Goal: Task Accomplishment & Management: Use online tool/utility

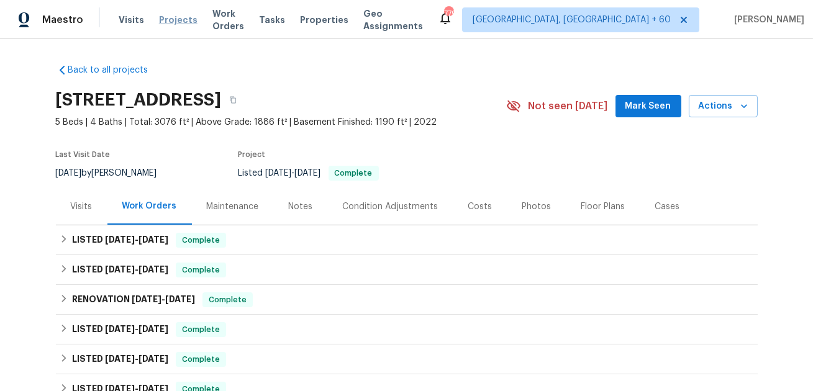
click at [176, 19] on span "Projects" at bounding box center [178, 20] width 39 height 12
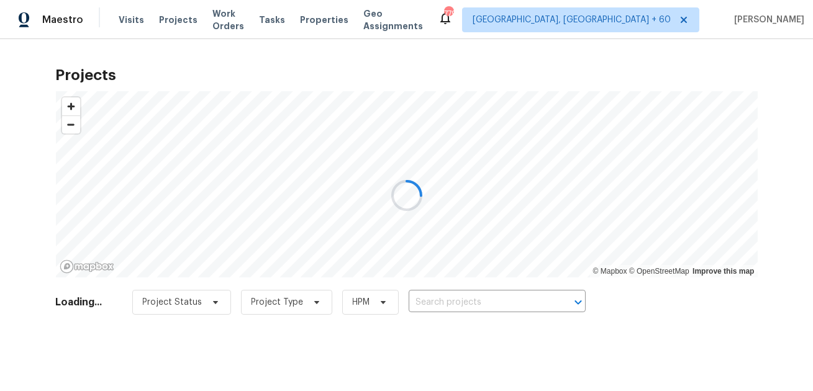
click at [226, 22] on div at bounding box center [406, 195] width 813 height 391
click at [230, 18] on div at bounding box center [406, 195] width 813 height 391
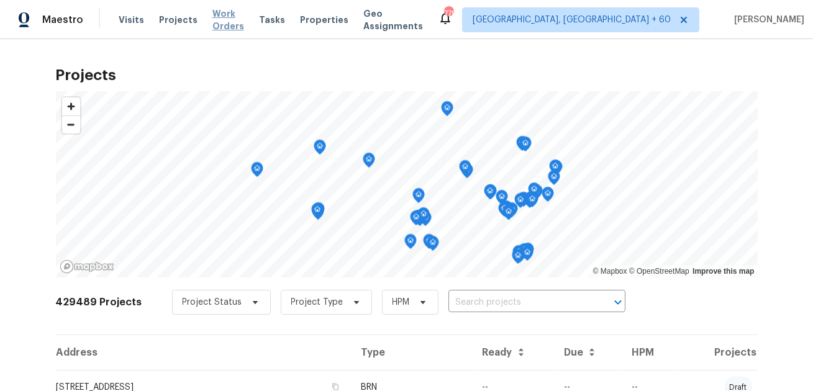
click at [217, 15] on span "Work Orders" at bounding box center [228, 19] width 32 height 25
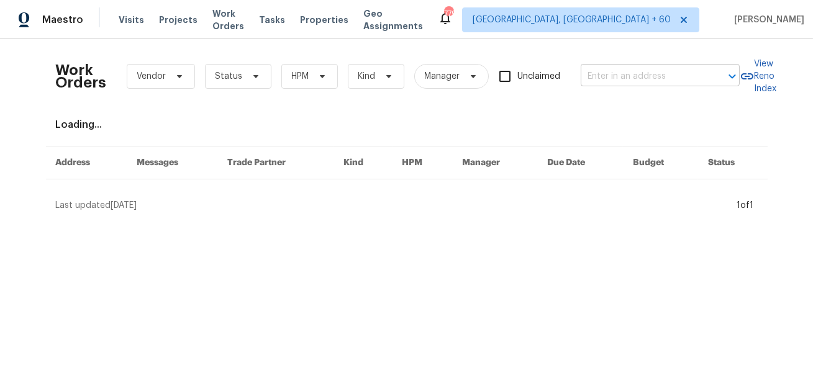
click at [632, 69] on input "text" at bounding box center [643, 76] width 124 height 19
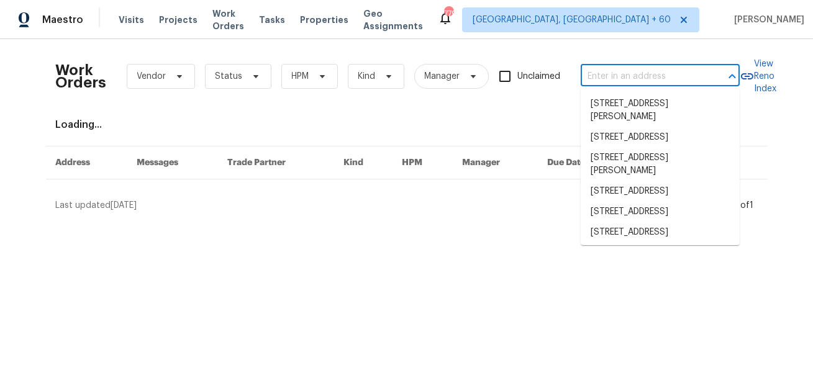
paste input "[STREET_ADDRESS]"
type input "[STREET_ADDRESS]"
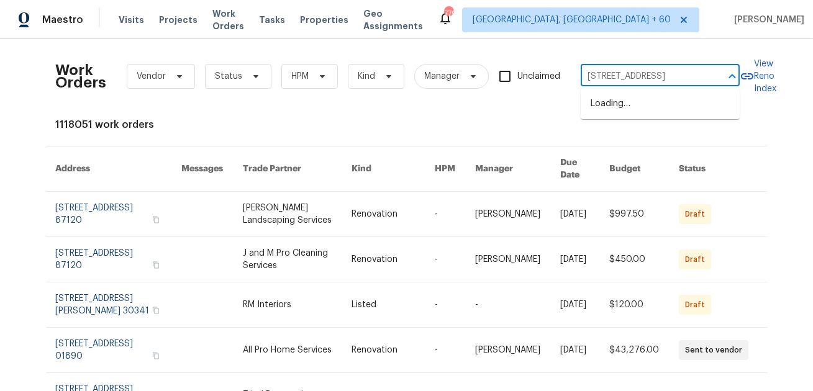
scroll to position [0, 24]
click at [612, 114] on li "[STREET_ADDRESS]" at bounding box center [660, 104] width 159 height 21
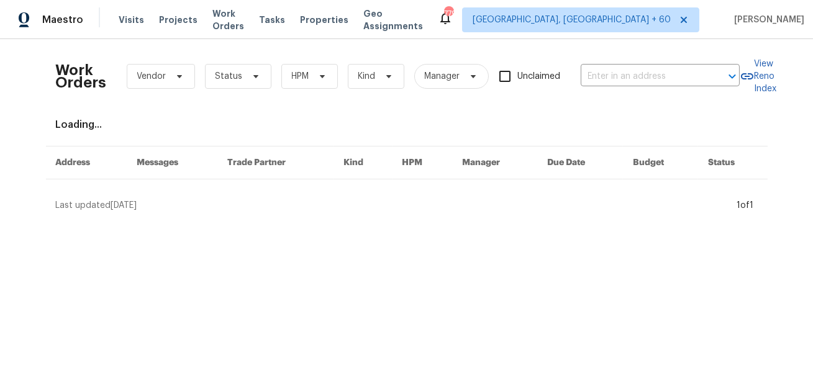
type input "[STREET_ADDRESS]"
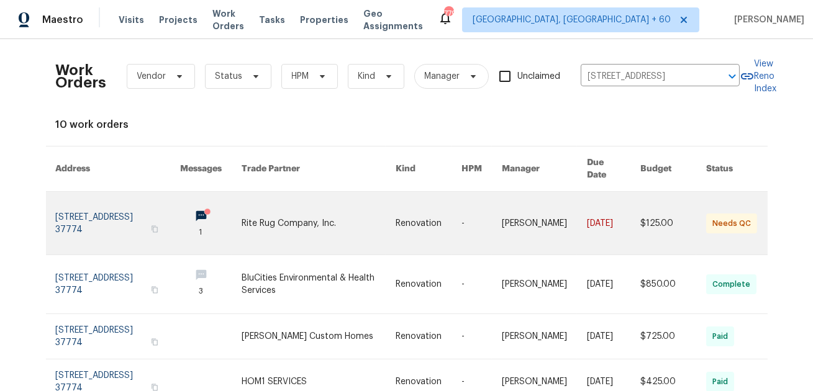
click at [121, 207] on link at bounding box center [118, 223] width 125 height 63
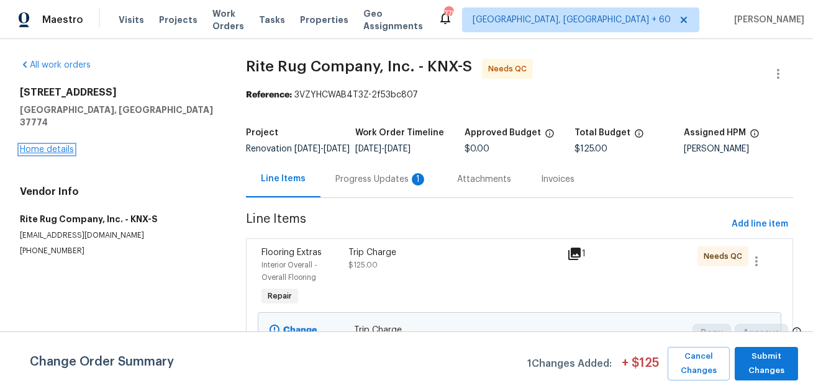
click at [31, 145] on link "Home details" at bounding box center [47, 149] width 54 height 9
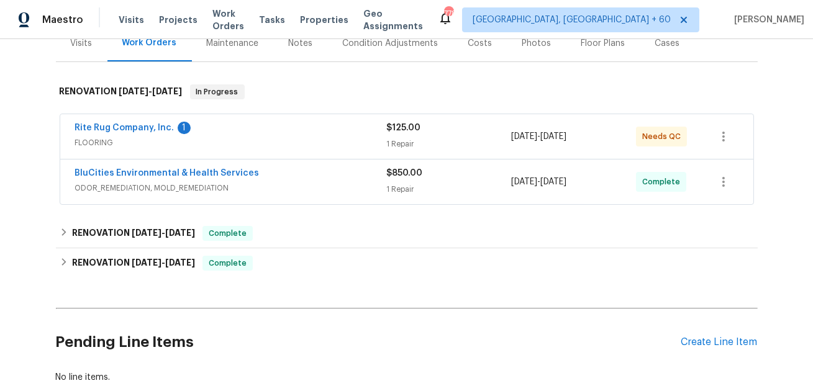
scroll to position [166, 0]
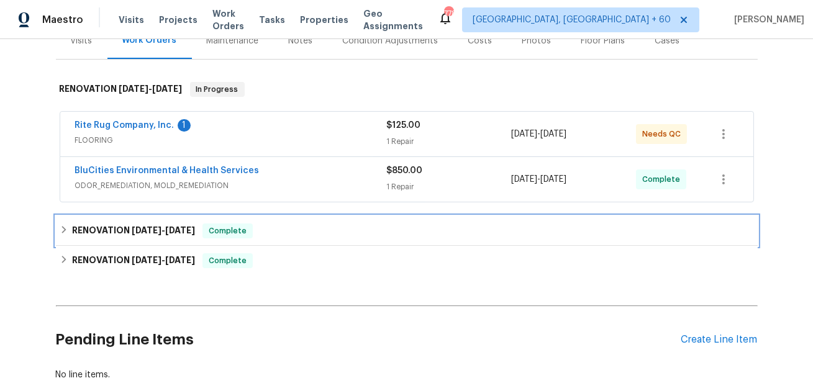
click at [162, 230] on span "[DATE]" at bounding box center [147, 230] width 30 height 9
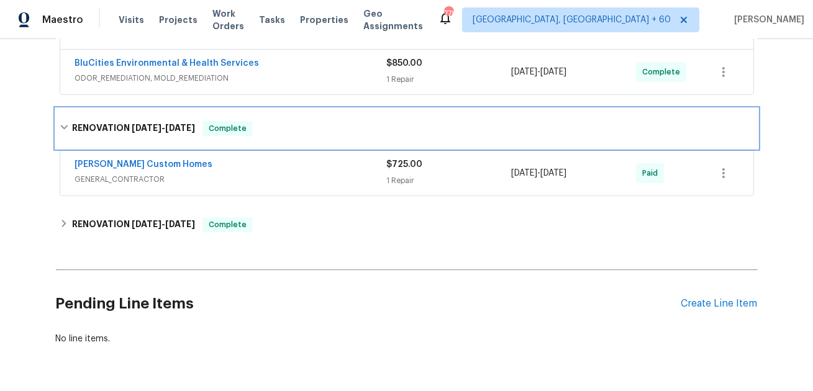
scroll to position [273, 0]
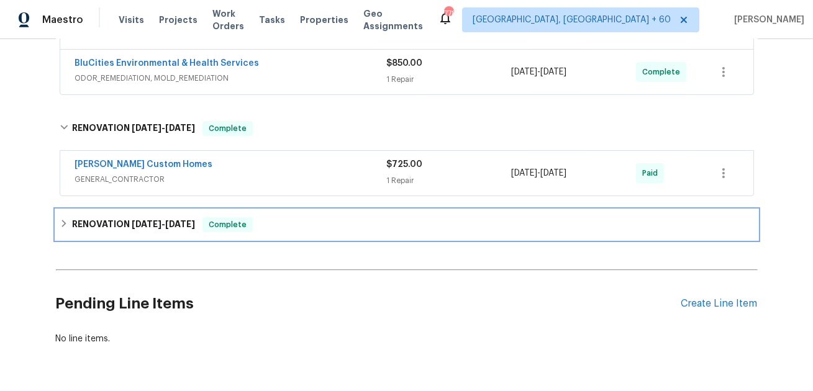
click at [157, 220] on span "[DATE]" at bounding box center [147, 224] width 30 height 9
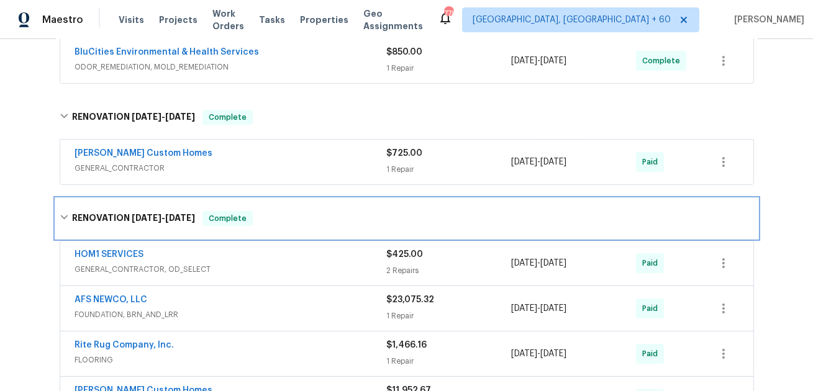
scroll to position [280, 0]
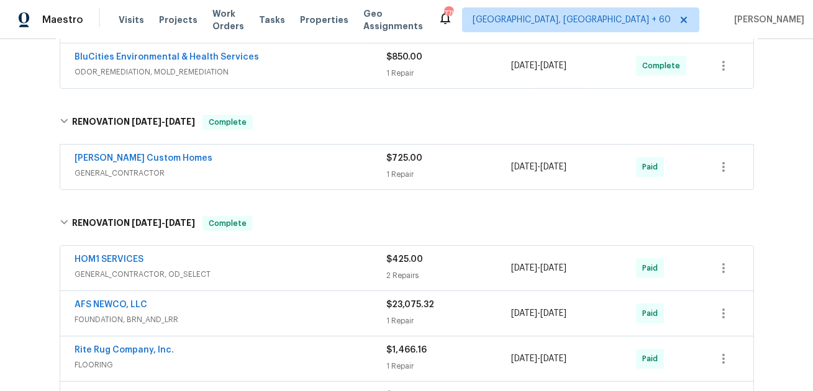
click at [131, 176] on span "GENERAL_CONTRACTOR" at bounding box center [231, 173] width 312 height 12
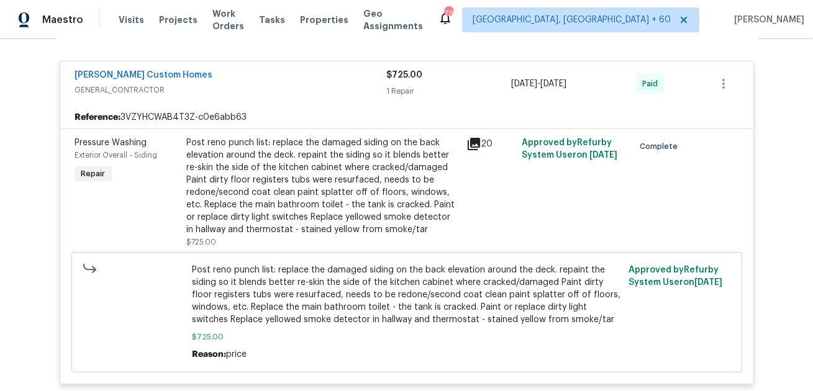
scroll to position [372, 0]
click at [473, 144] on icon at bounding box center [474, 145] width 12 height 12
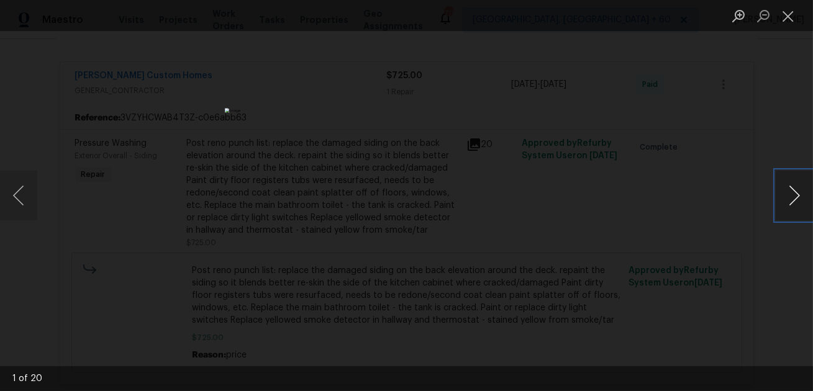
click at [783, 215] on button "Next image" at bounding box center [794, 196] width 37 height 50
click at [795, 207] on button "Next image" at bounding box center [794, 196] width 37 height 50
click at [795, 206] on button "Next image" at bounding box center [794, 196] width 37 height 50
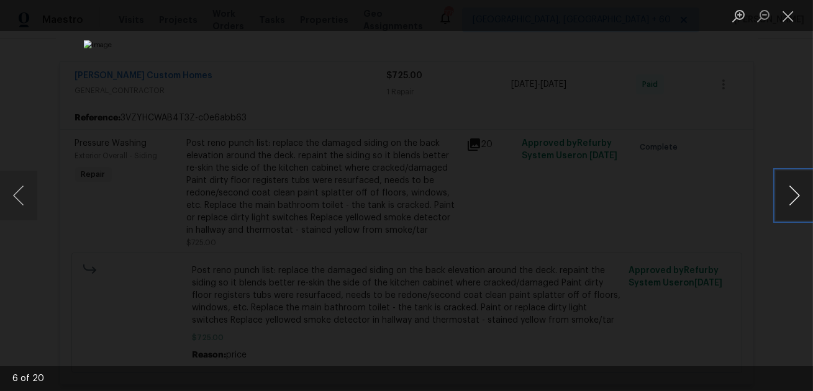
click at [795, 206] on button "Next image" at bounding box center [794, 196] width 37 height 50
click at [790, 206] on button "Next image" at bounding box center [794, 196] width 37 height 50
click at [801, 197] on button "Next image" at bounding box center [794, 196] width 37 height 50
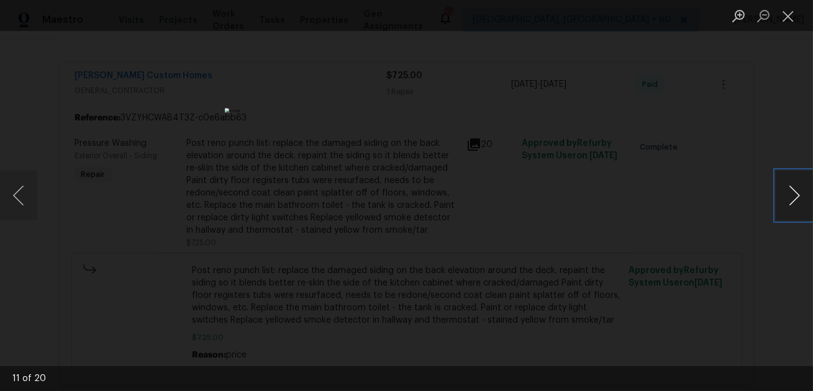
click at [801, 197] on button "Next image" at bounding box center [794, 196] width 37 height 50
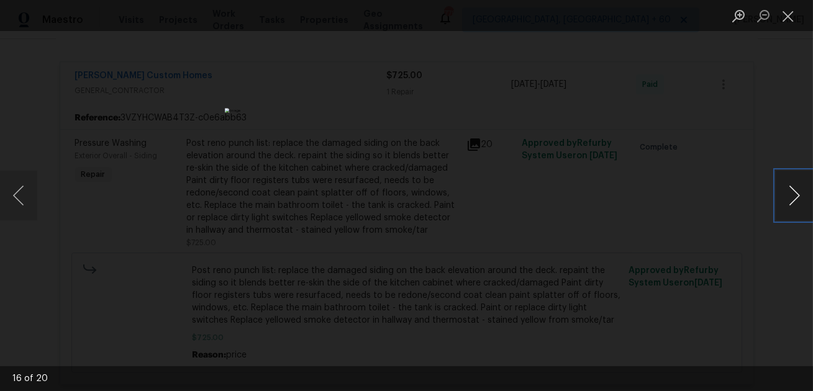
click at [801, 197] on button "Next image" at bounding box center [794, 196] width 37 height 50
click at [785, 185] on button "Next image" at bounding box center [794, 196] width 37 height 50
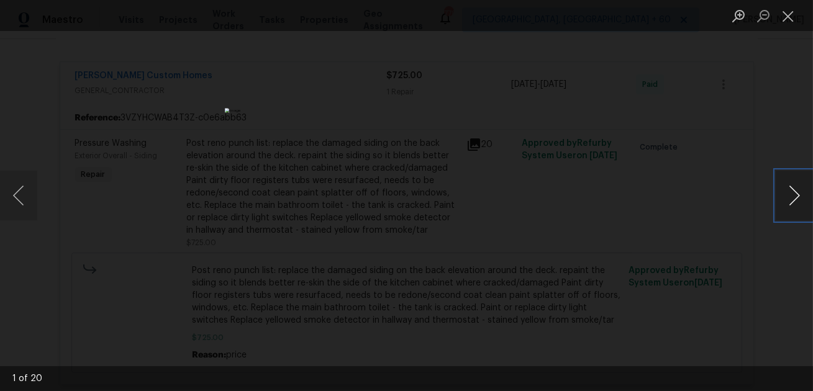
click at [785, 185] on button "Next image" at bounding box center [794, 196] width 37 height 50
click at [784, 20] on button "Close lightbox" at bounding box center [788, 16] width 25 height 22
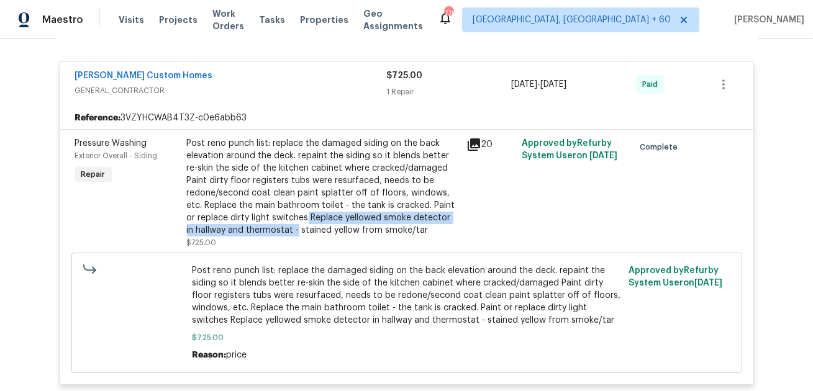
drag, startPoint x: 307, startPoint y: 215, endPoint x: 286, endPoint y: 231, distance: 26.6
click at [286, 231] on div "Post reno punch list: replace the damaged siding on the back elevation around t…" at bounding box center [323, 186] width 272 height 99
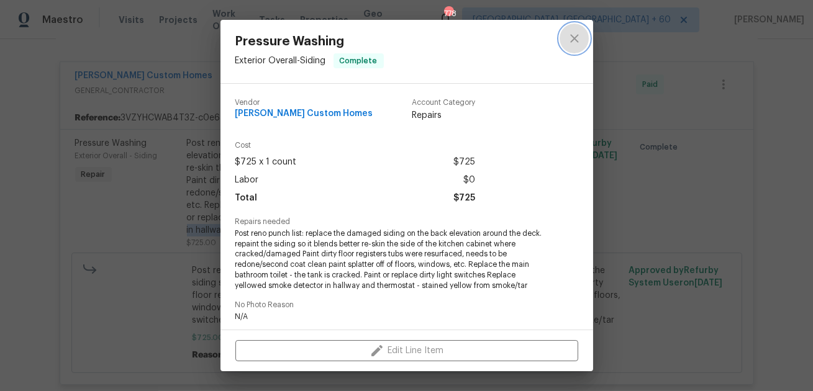
click at [576, 40] on icon "close" at bounding box center [574, 38] width 8 height 8
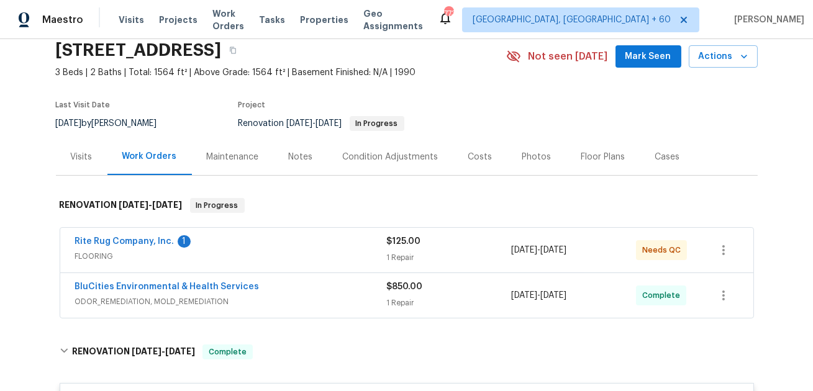
scroll to position [0, 0]
